Goal: Navigation & Orientation: Find specific page/section

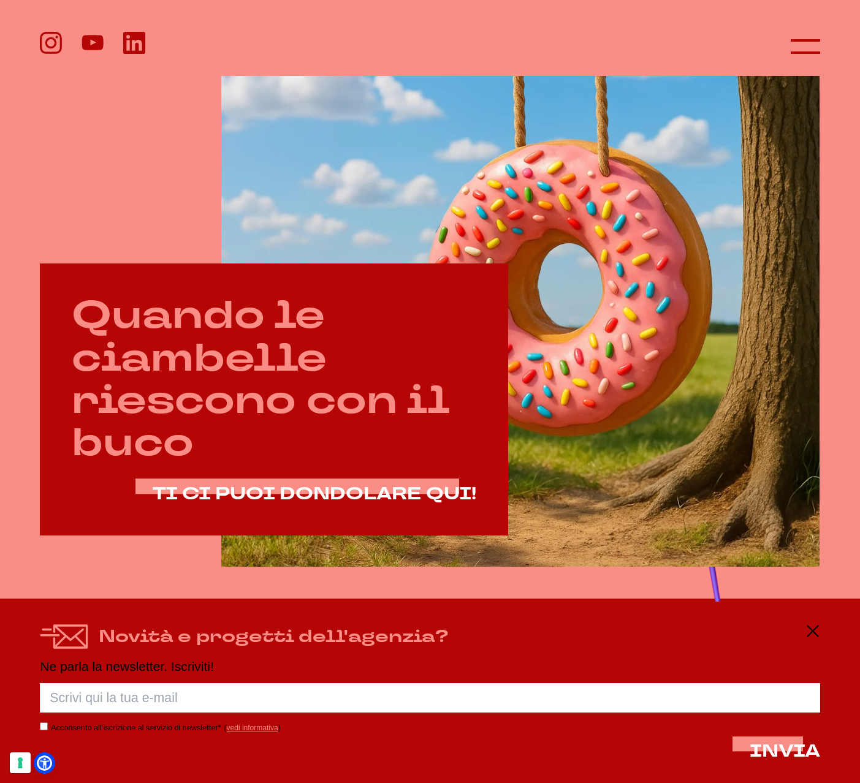
scroll to position [338, 0]
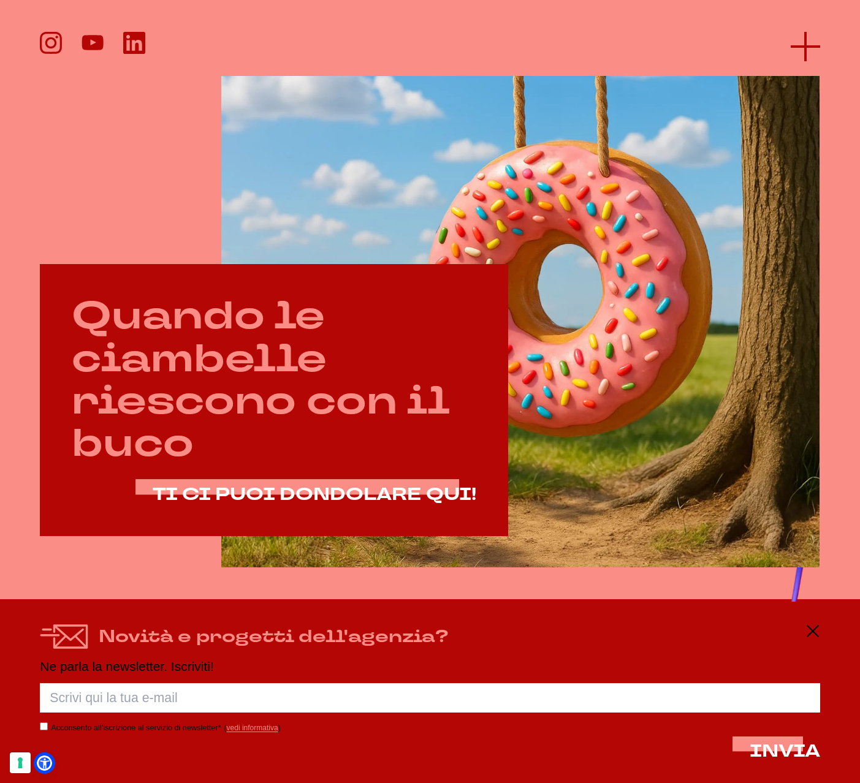
click at [793, 44] on icon at bounding box center [805, 46] width 29 height 29
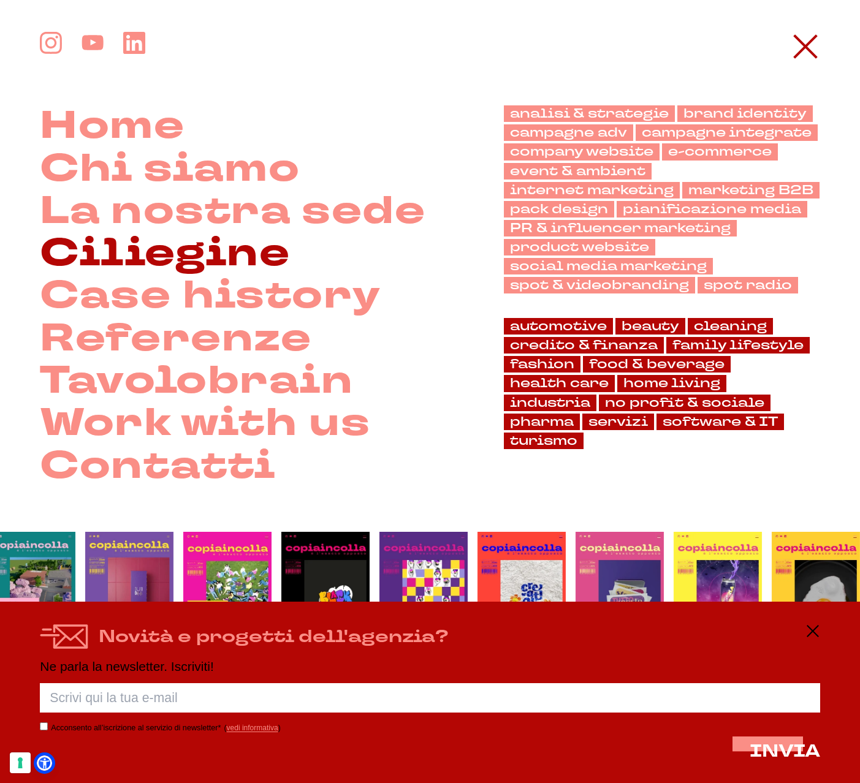
click at [210, 250] on link "Ciliegine" at bounding box center [165, 254] width 250 height 42
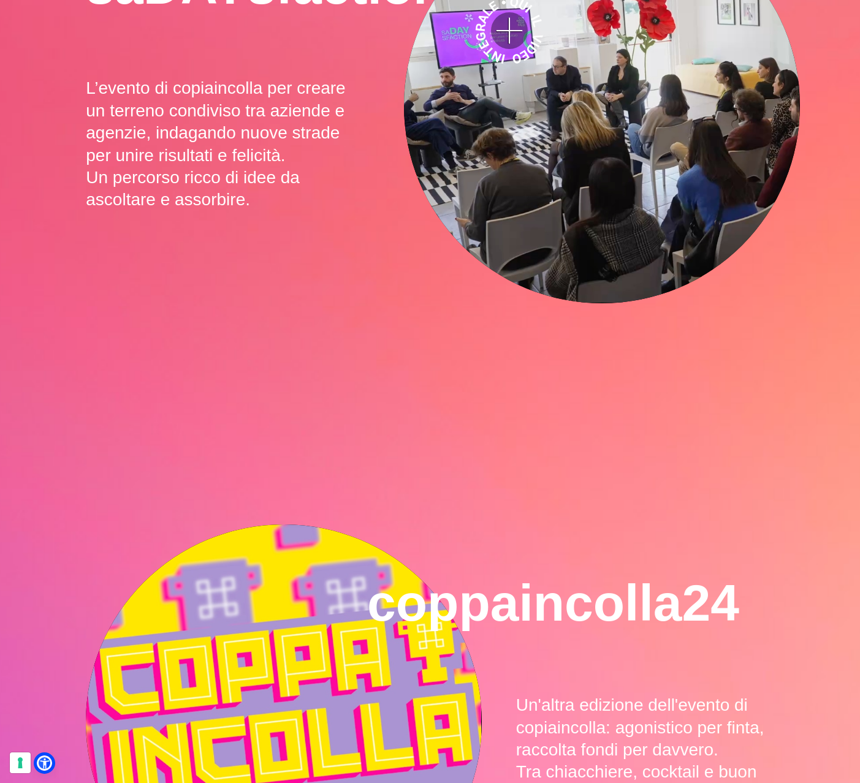
scroll to position [786, 0]
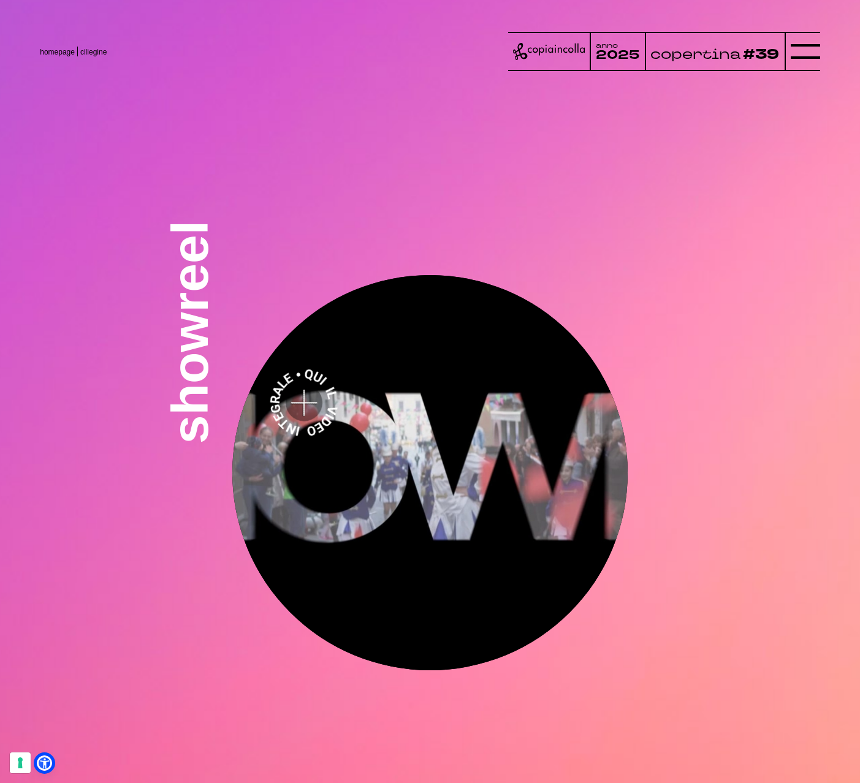
click at [404, 354] on video at bounding box center [429, 472] width 395 height 395
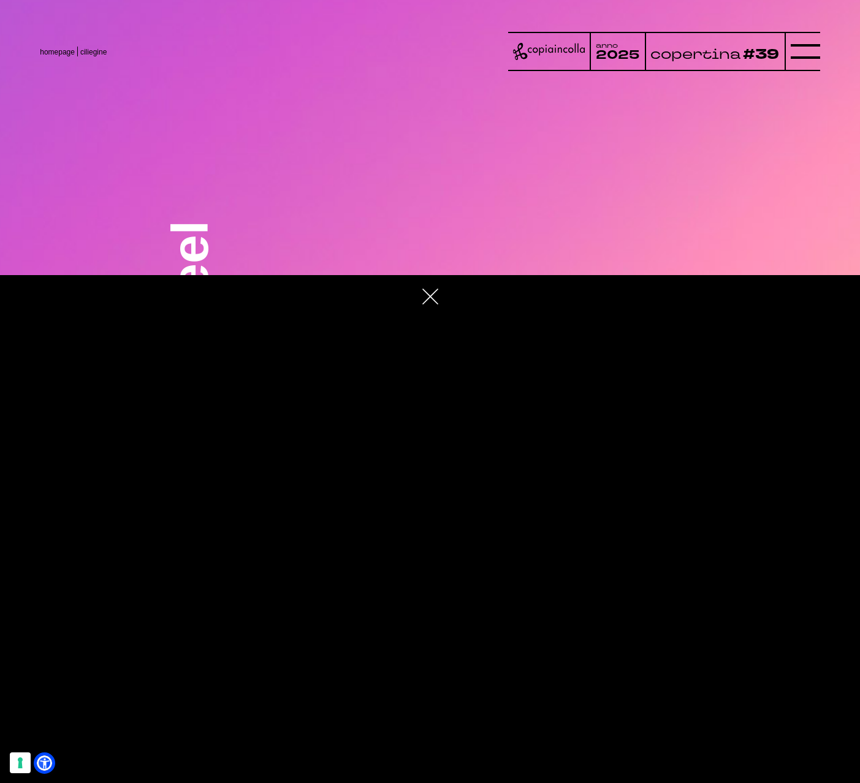
scroll to position [4669, 0]
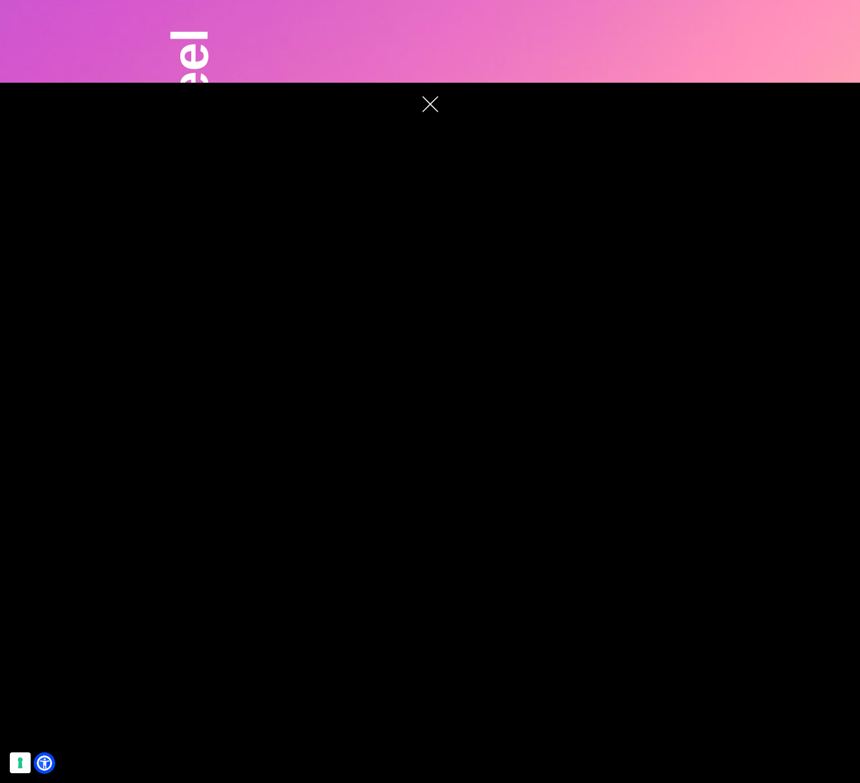
click at [429, 96] on polygon at bounding box center [430, 104] width 17 height 17
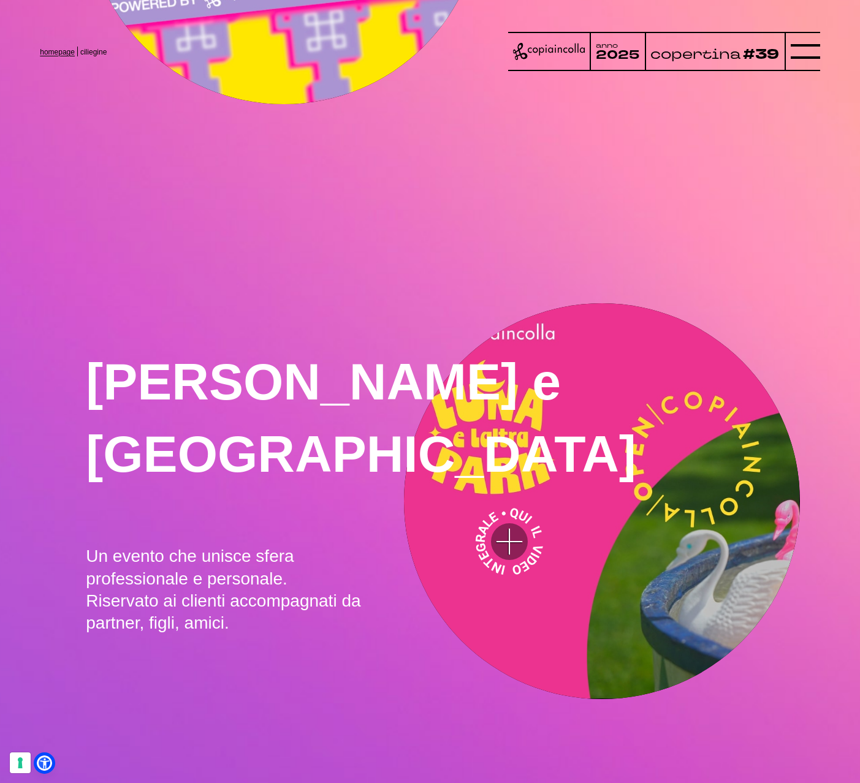
click at [56, 51] on link "homepage" at bounding box center [57, 52] width 35 height 9
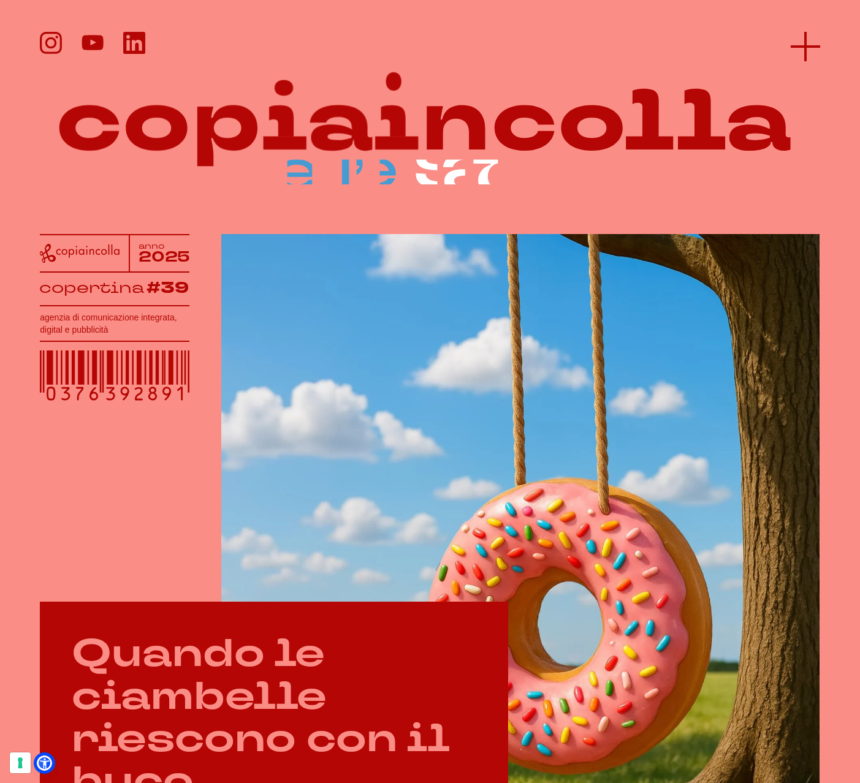
click at [805, 49] on icon at bounding box center [805, 46] width 29 height 29
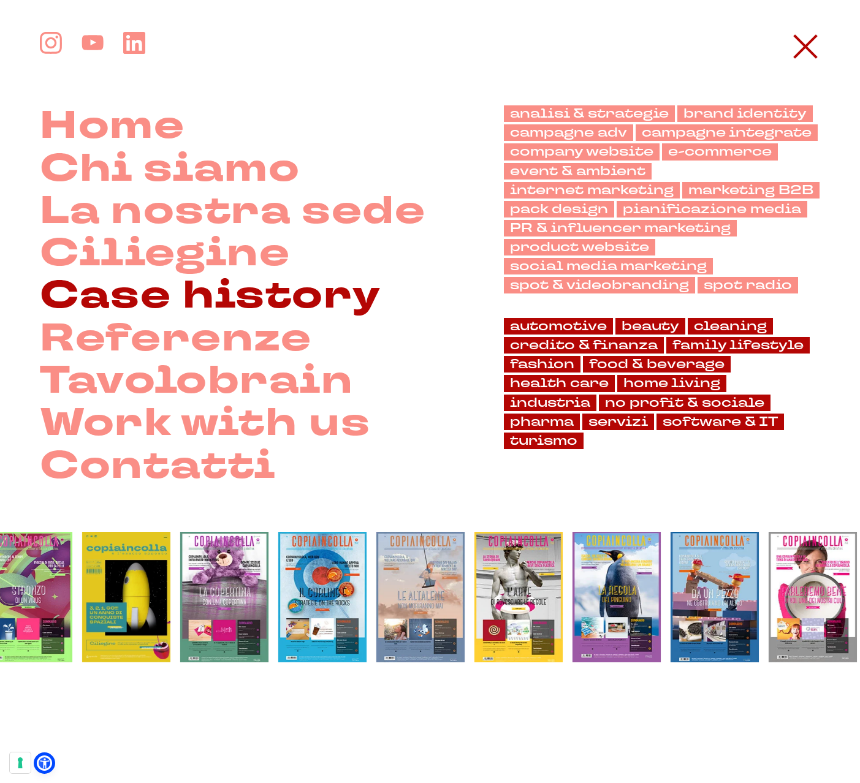
click at [365, 299] on link "Case history" at bounding box center [210, 296] width 341 height 42
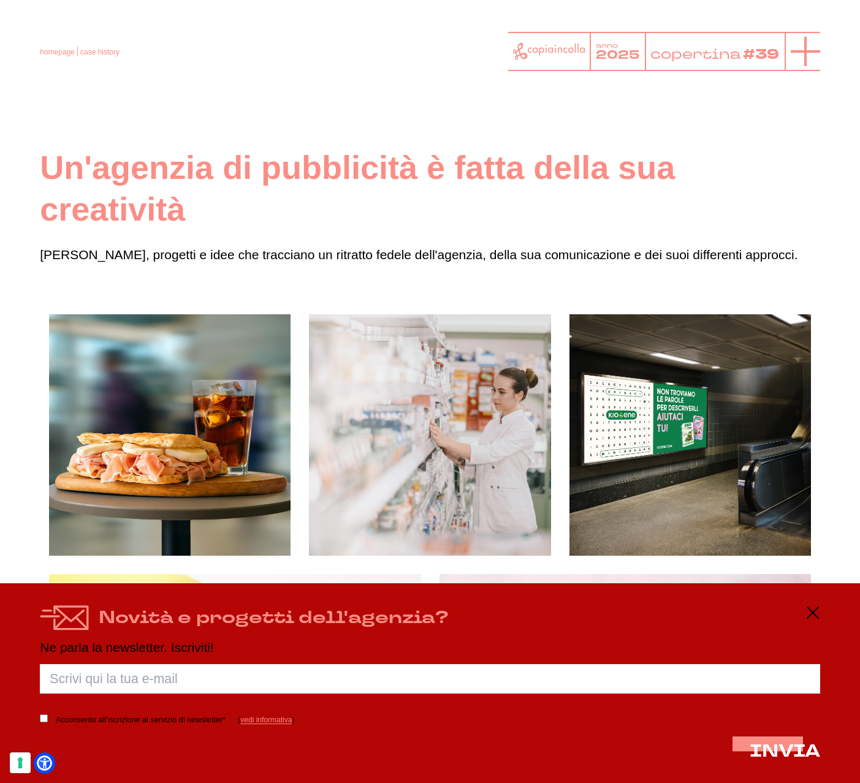
click at [802, 50] on icon at bounding box center [805, 51] width 29 height 29
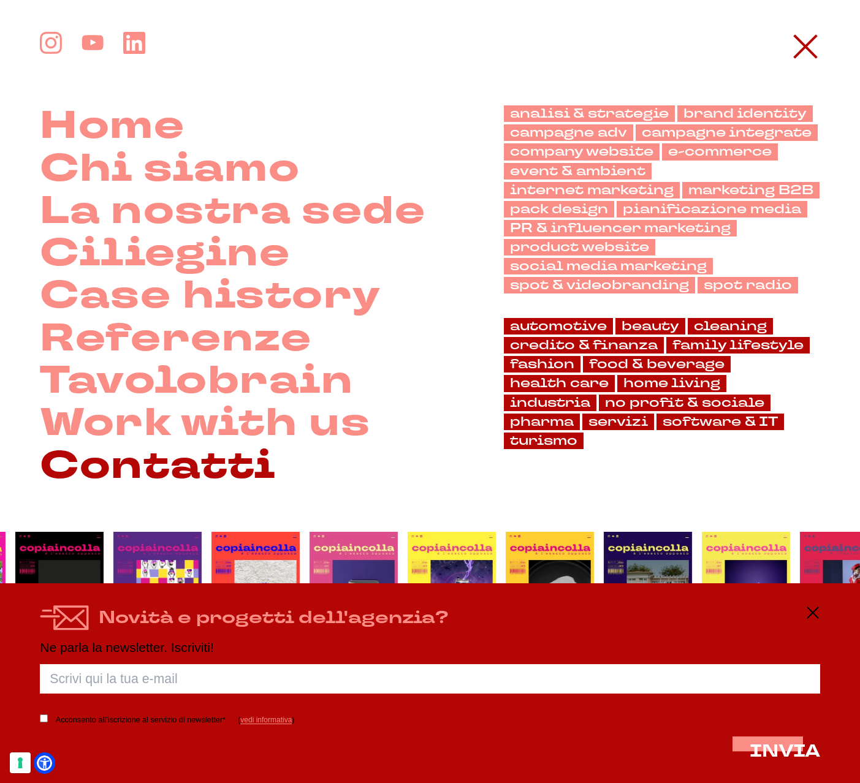
click at [232, 476] on link "Contatti" at bounding box center [158, 467] width 236 height 42
